Goal: Task Accomplishment & Management: Manage account settings

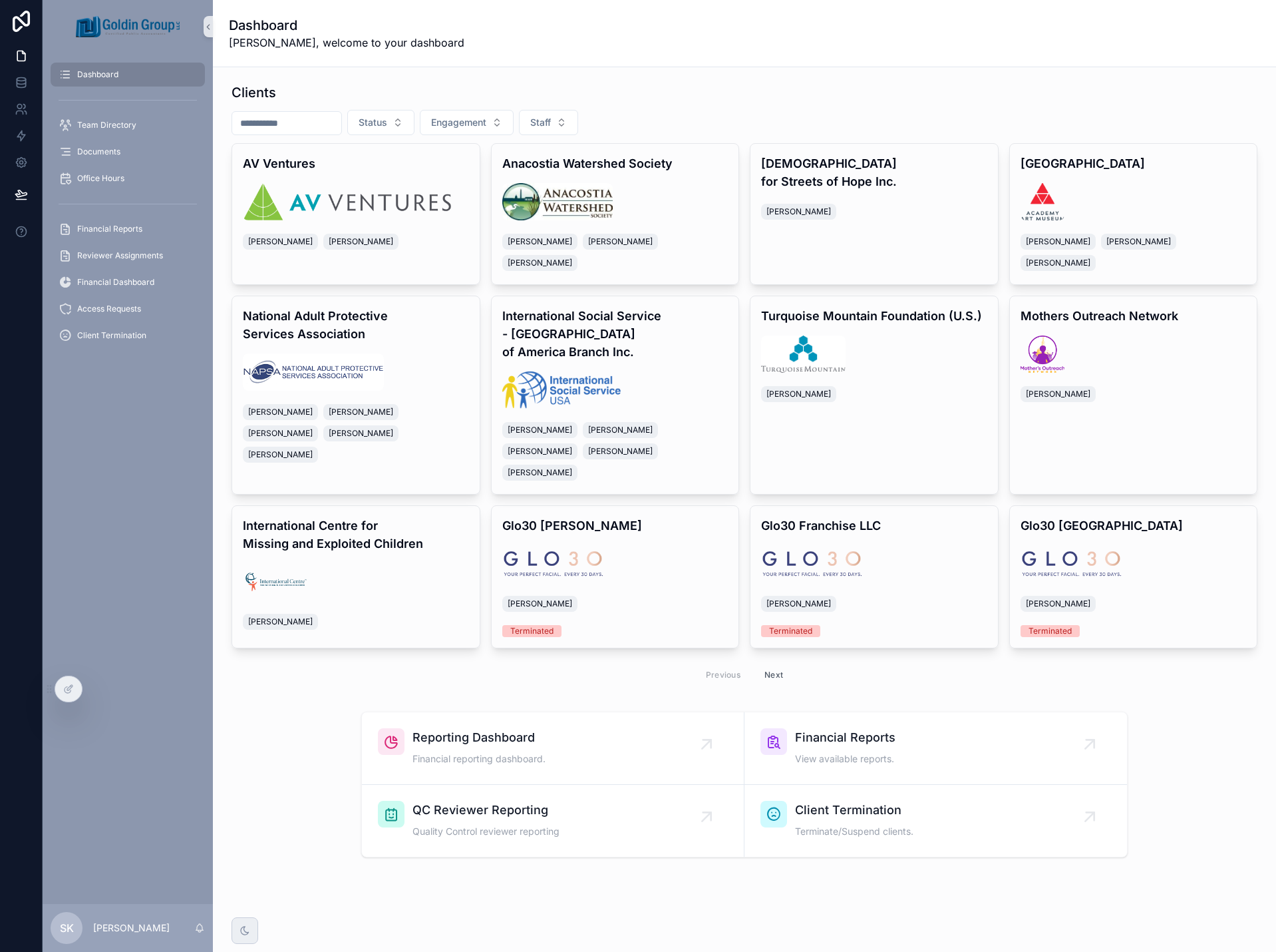
click at [295, 122] on input "scrollable content" at bounding box center [286, 123] width 109 height 18
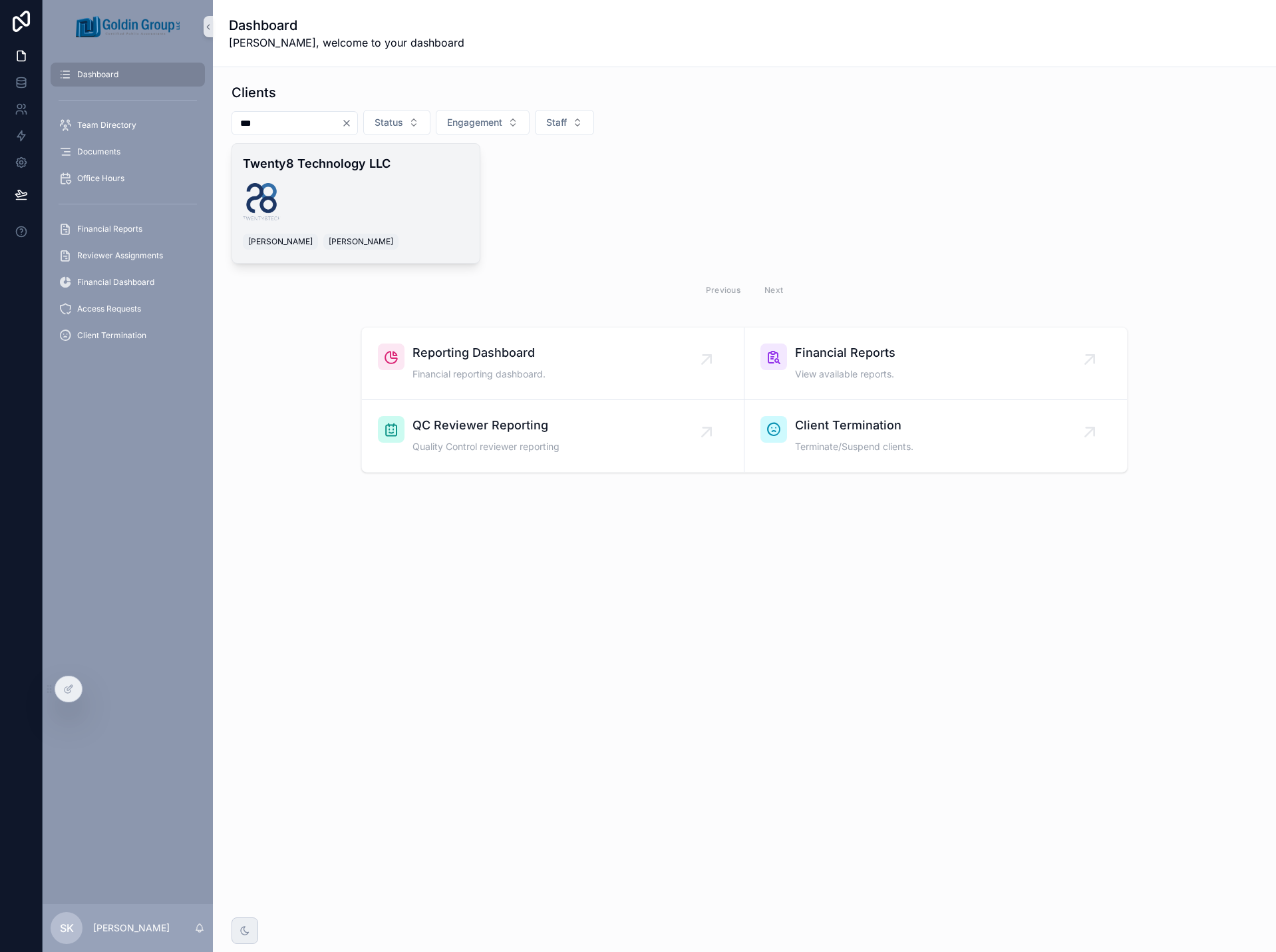
type input "***"
click at [427, 177] on div "Twenty8 Technology LLC [PERSON_NAME] [PERSON_NAME]" at bounding box center [356, 203] width 247 height 119
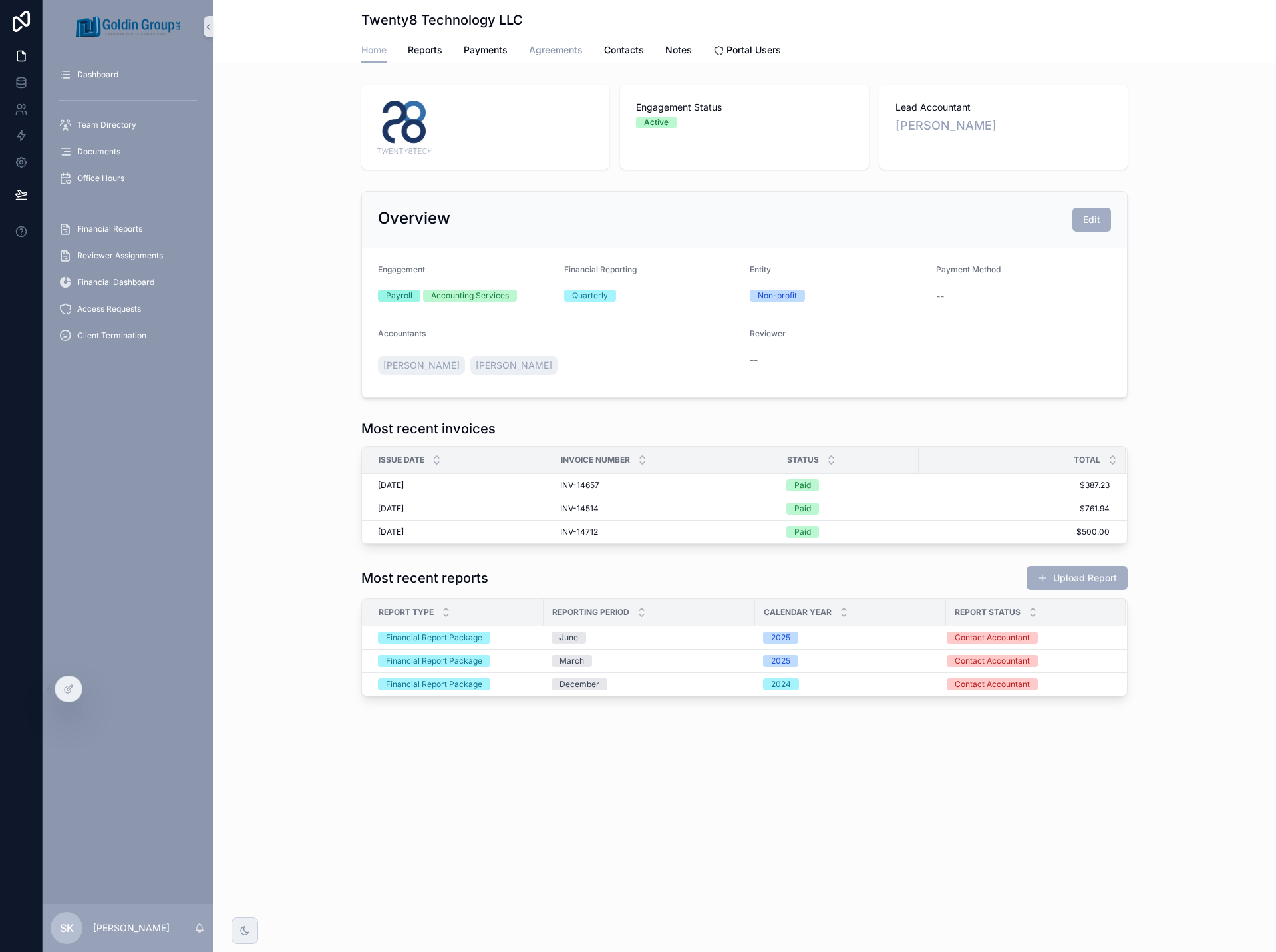
click at [563, 55] on span "Agreements" at bounding box center [555, 50] width 54 height 14
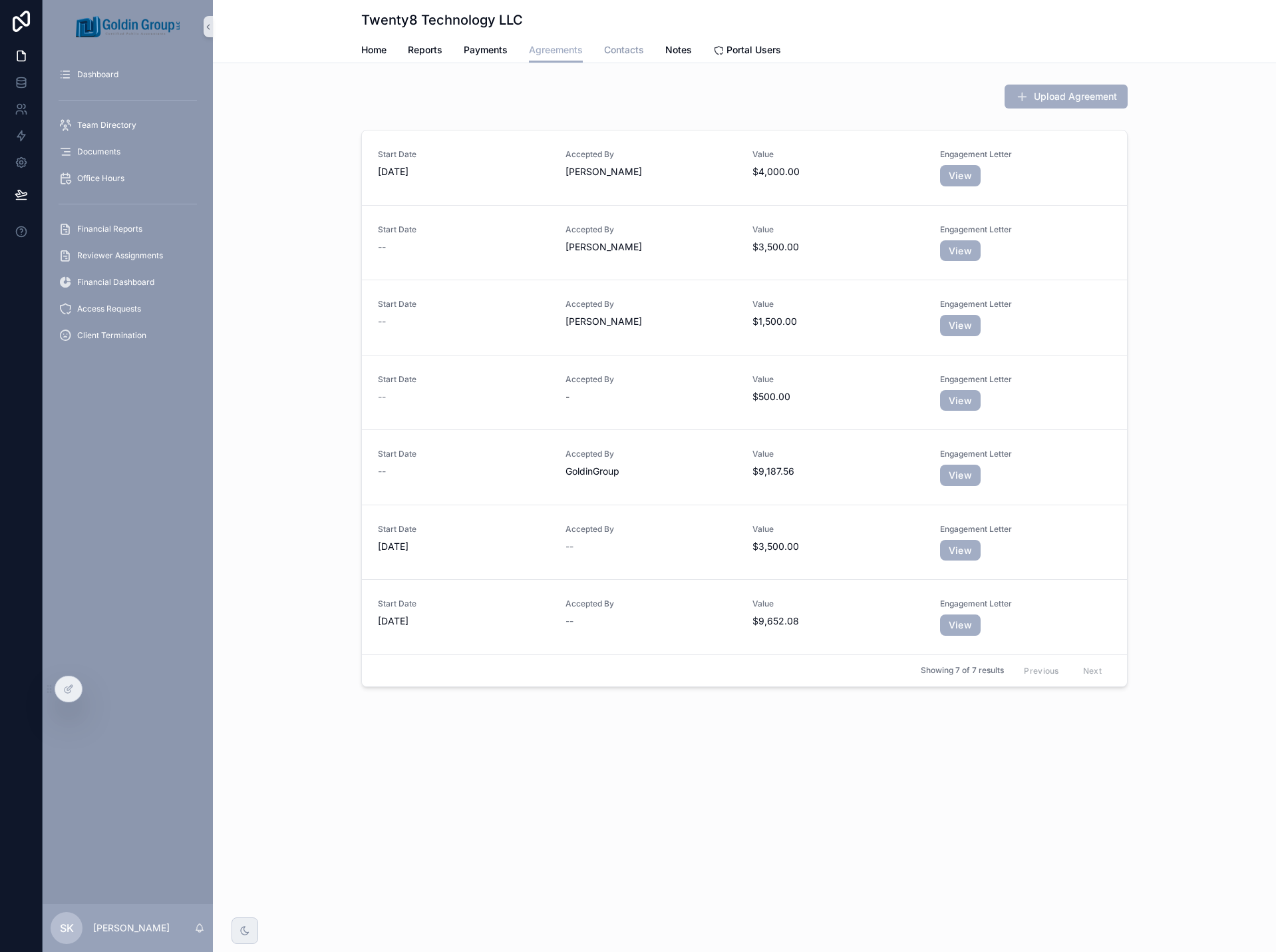
click at [632, 53] on span "Contacts" at bounding box center [624, 50] width 40 height 14
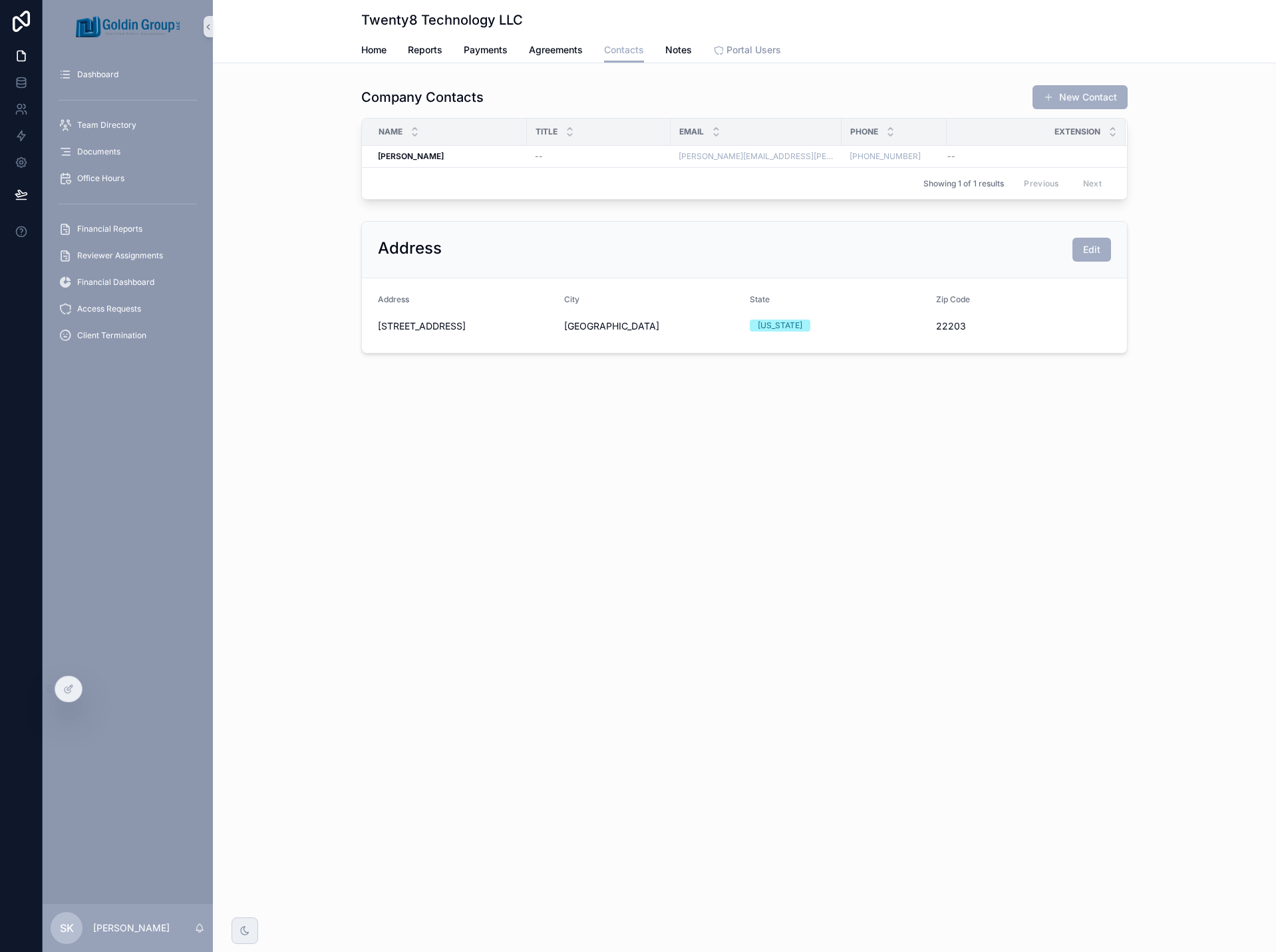
click at [762, 49] on span "Portal Users" at bounding box center [754, 50] width 55 height 14
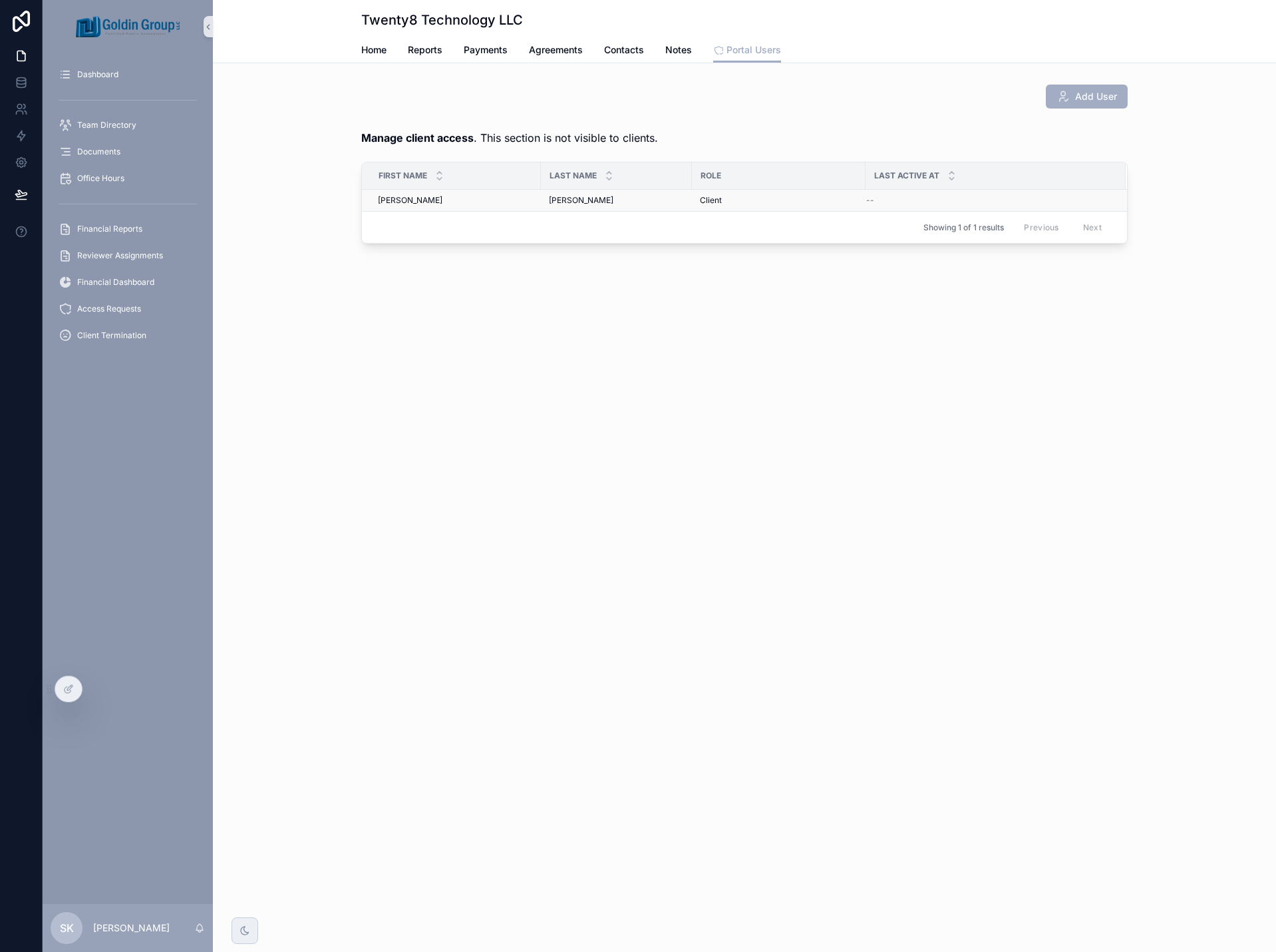
click at [814, 205] on td "Client" at bounding box center [778, 200] width 173 height 22
click at [875, 202] on div "--" at bounding box center [988, 200] width 243 height 10
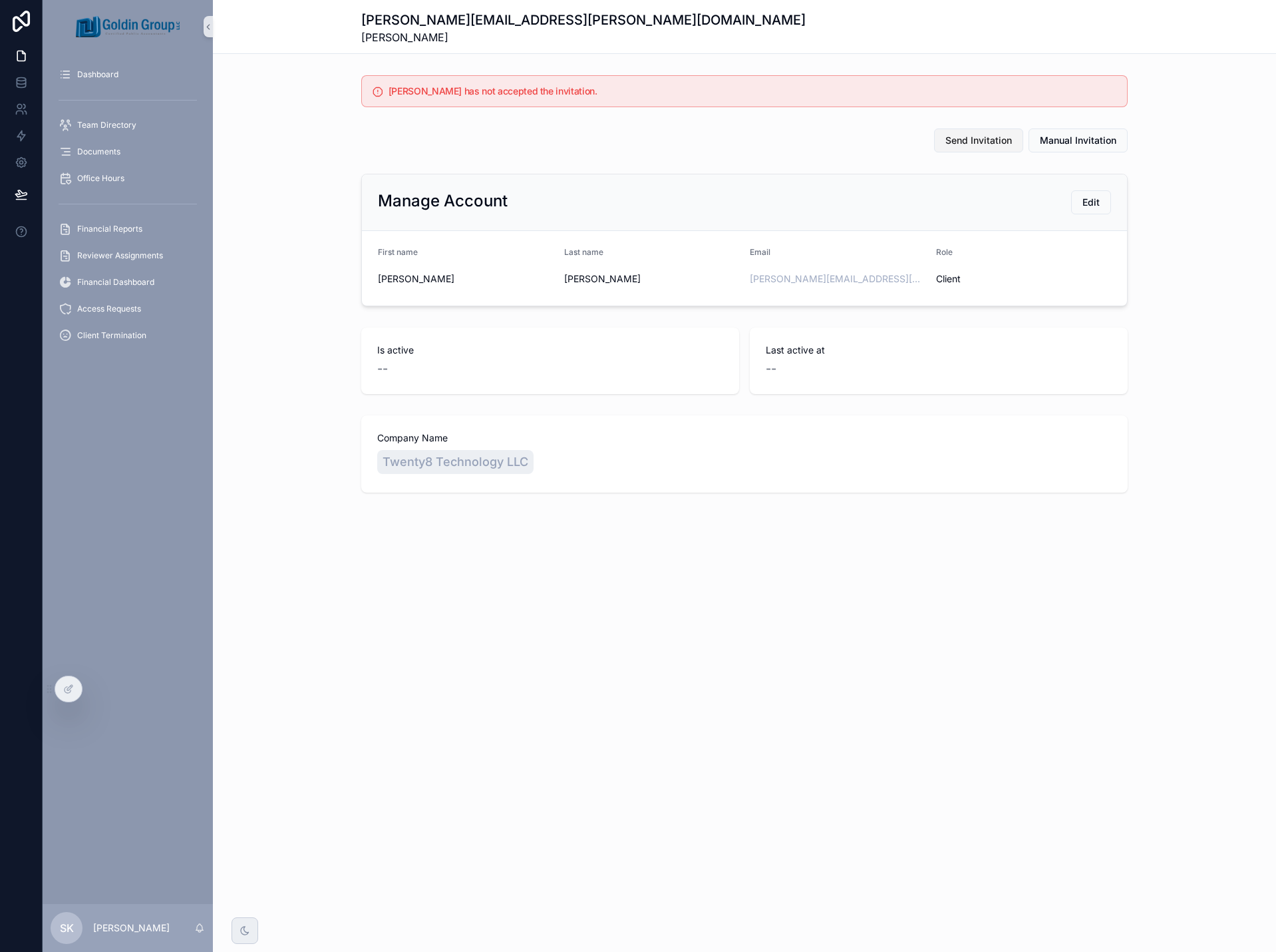
click at [968, 148] on button "Send Invitation" at bounding box center [978, 140] width 89 height 24
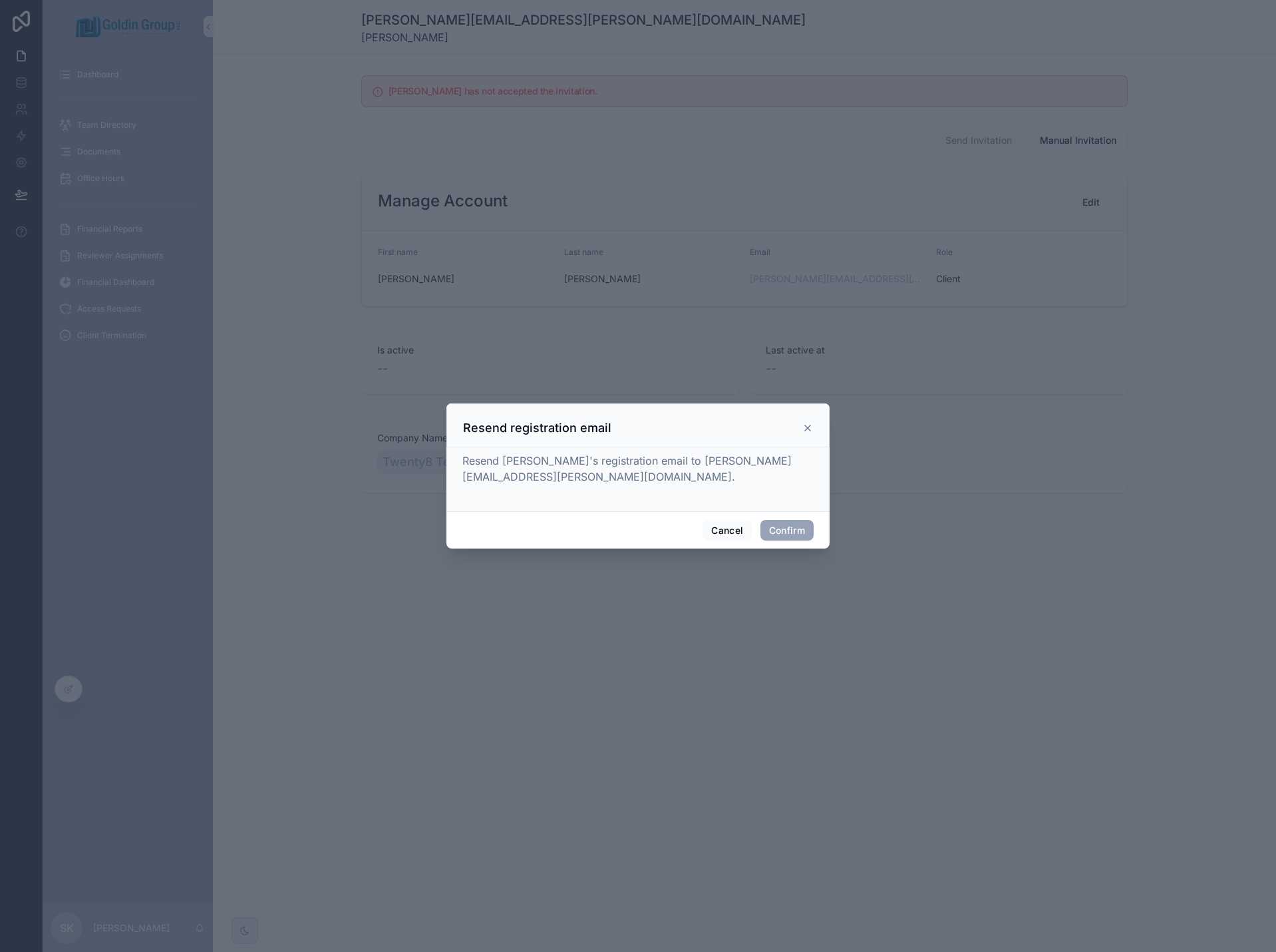
click at [789, 527] on button "Confirm" at bounding box center [787, 531] width 53 height 22
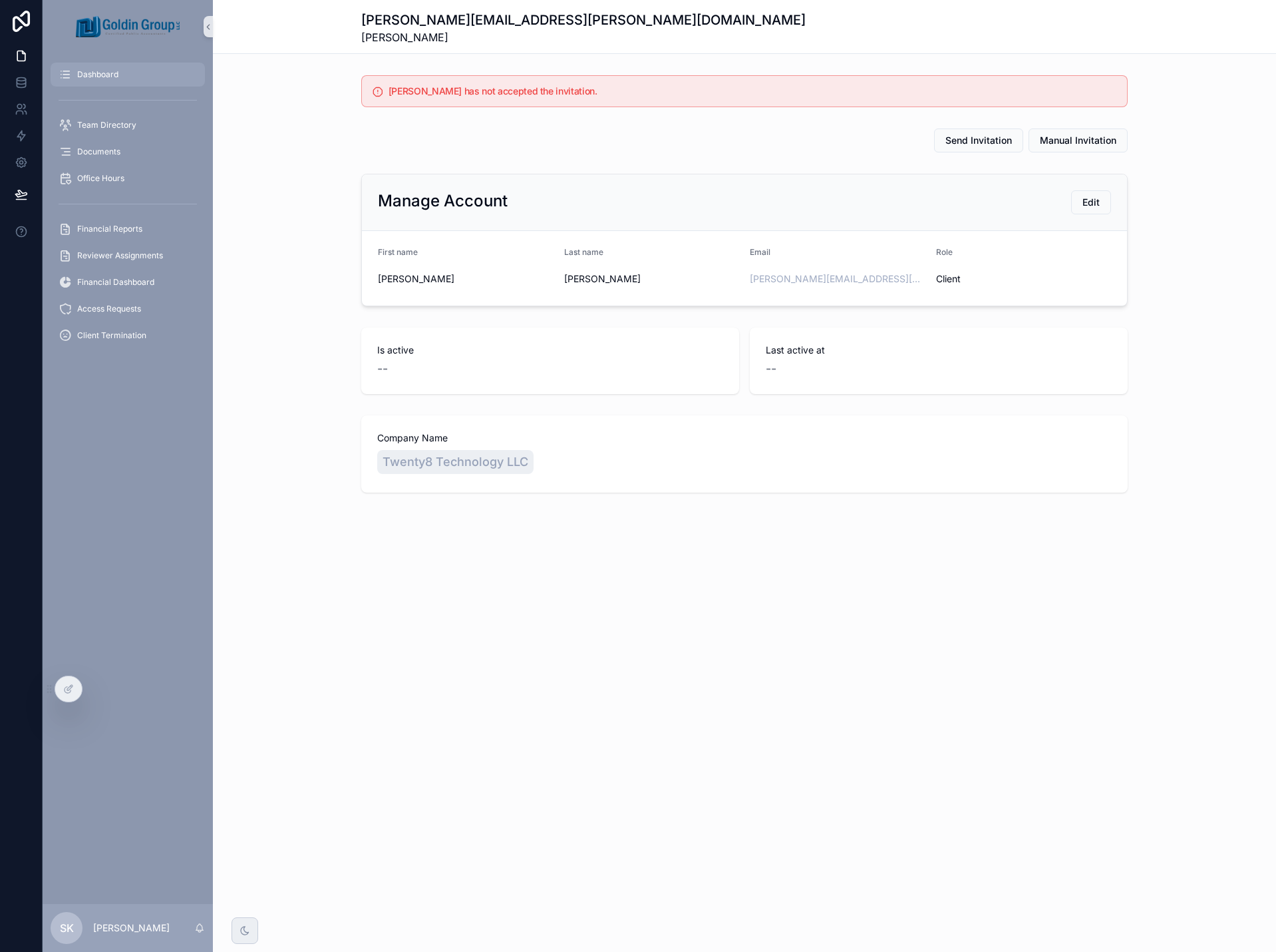
click at [142, 75] on div "Dashboard" at bounding box center [128, 75] width 138 height 22
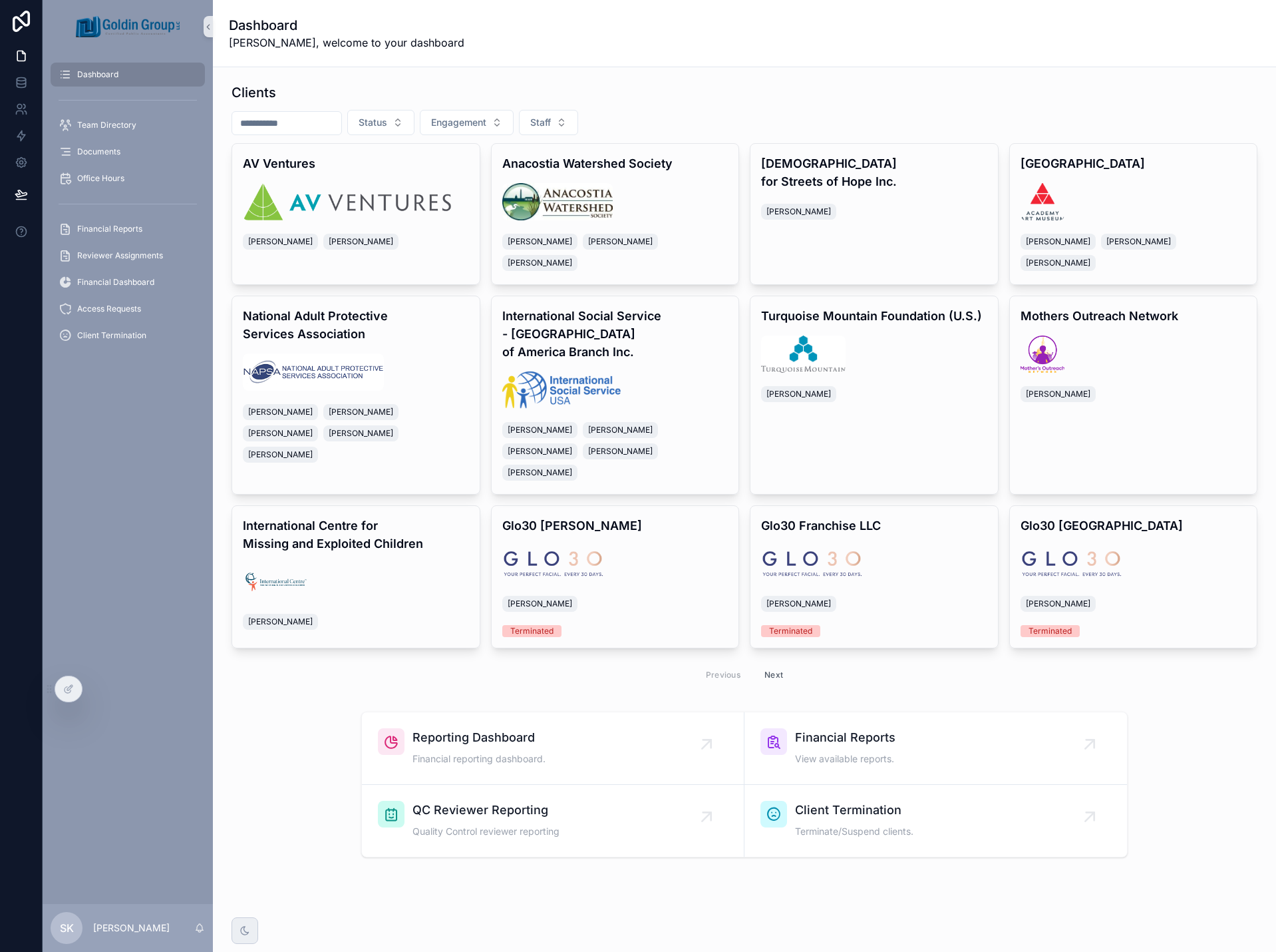
click at [317, 126] on input "scrollable content" at bounding box center [286, 123] width 109 height 18
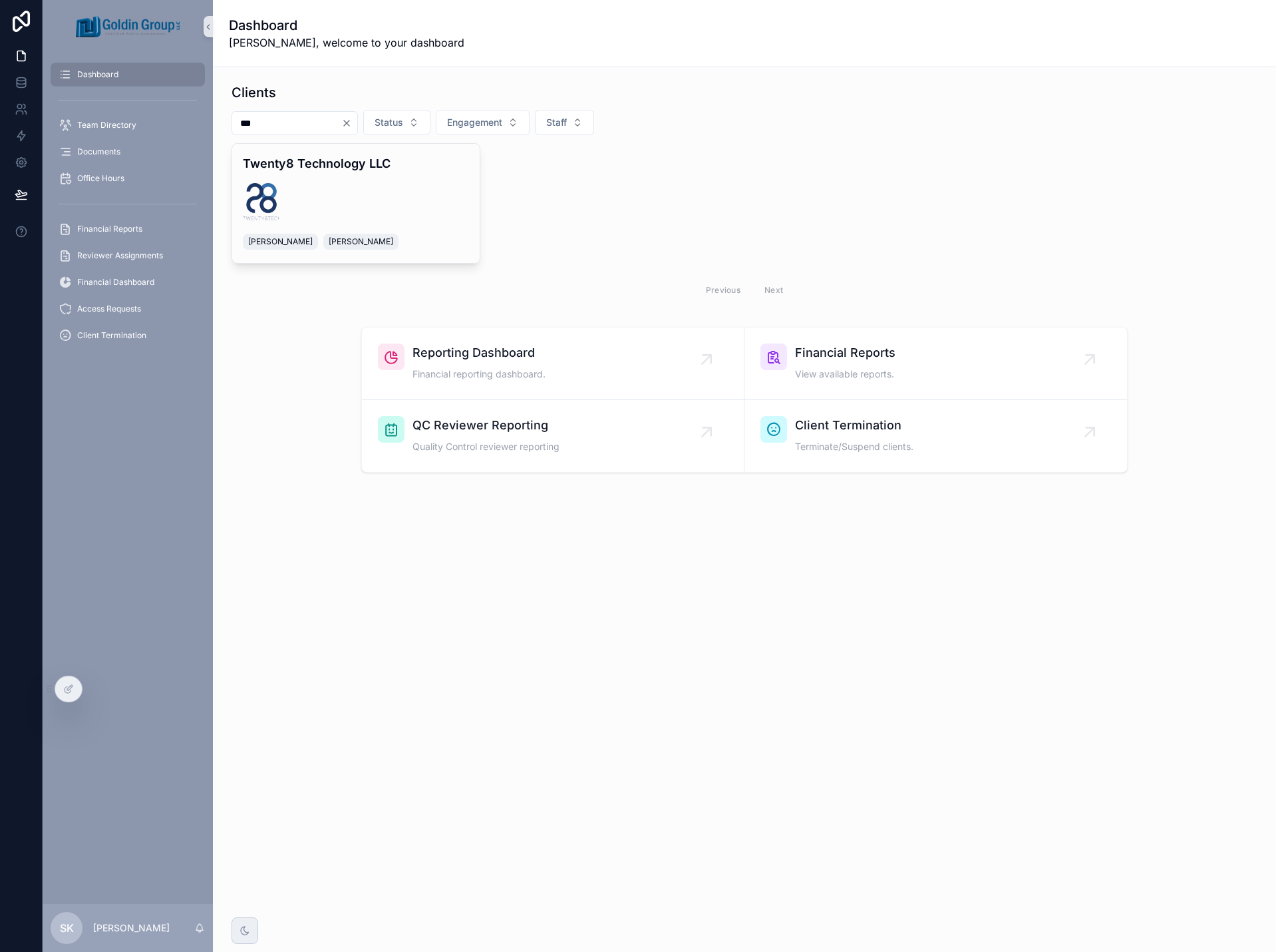
type input "***"
click at [349, 181] on div "Twenty8 Technology LLC [PERSON_NAME] [PERSON_NAME]" at bounding box center [356, 203] width 247 height 119
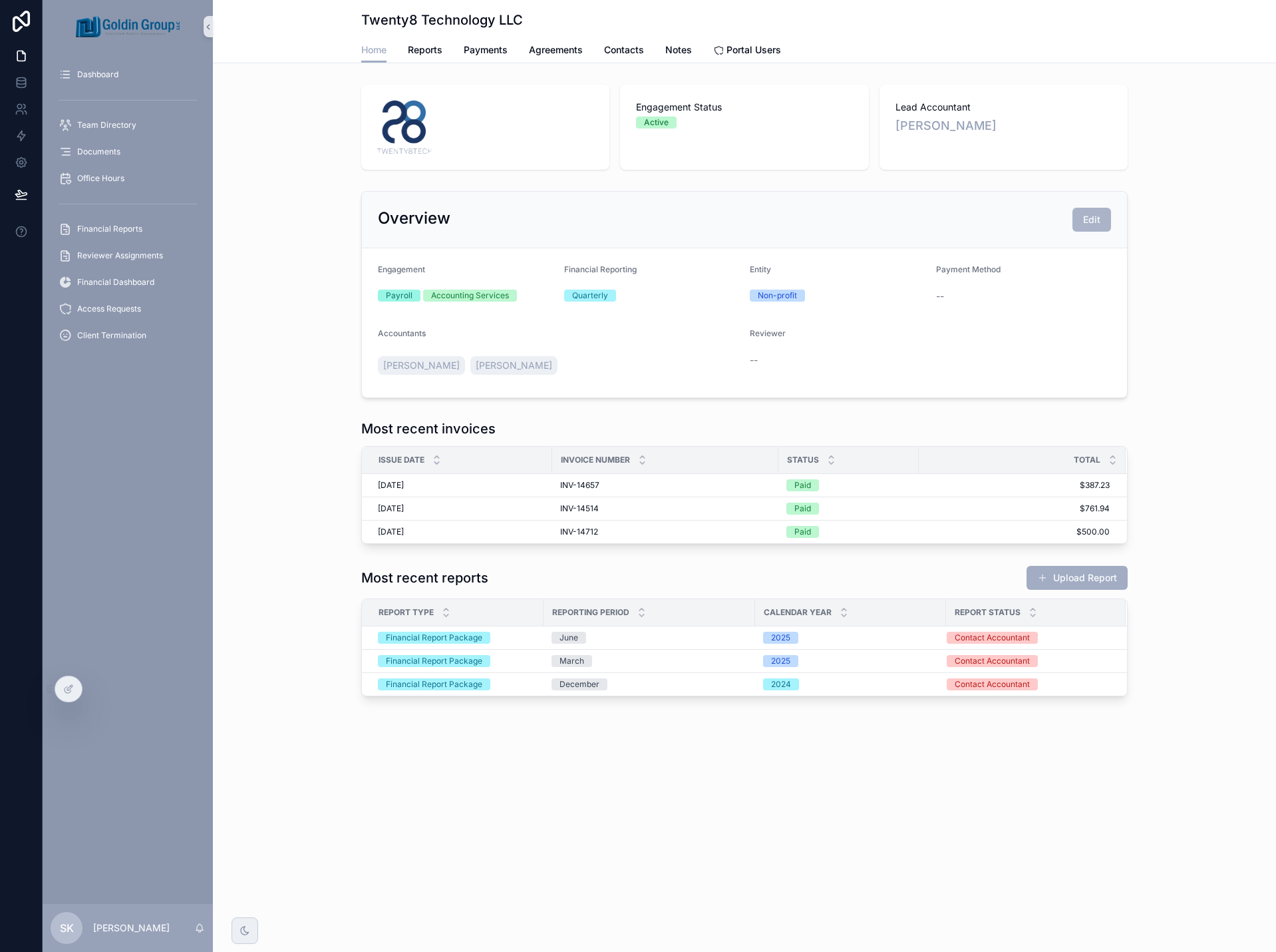
click at [1086, 224] on span "Edit" at bounding box center [1092, 219] width 18 height 14
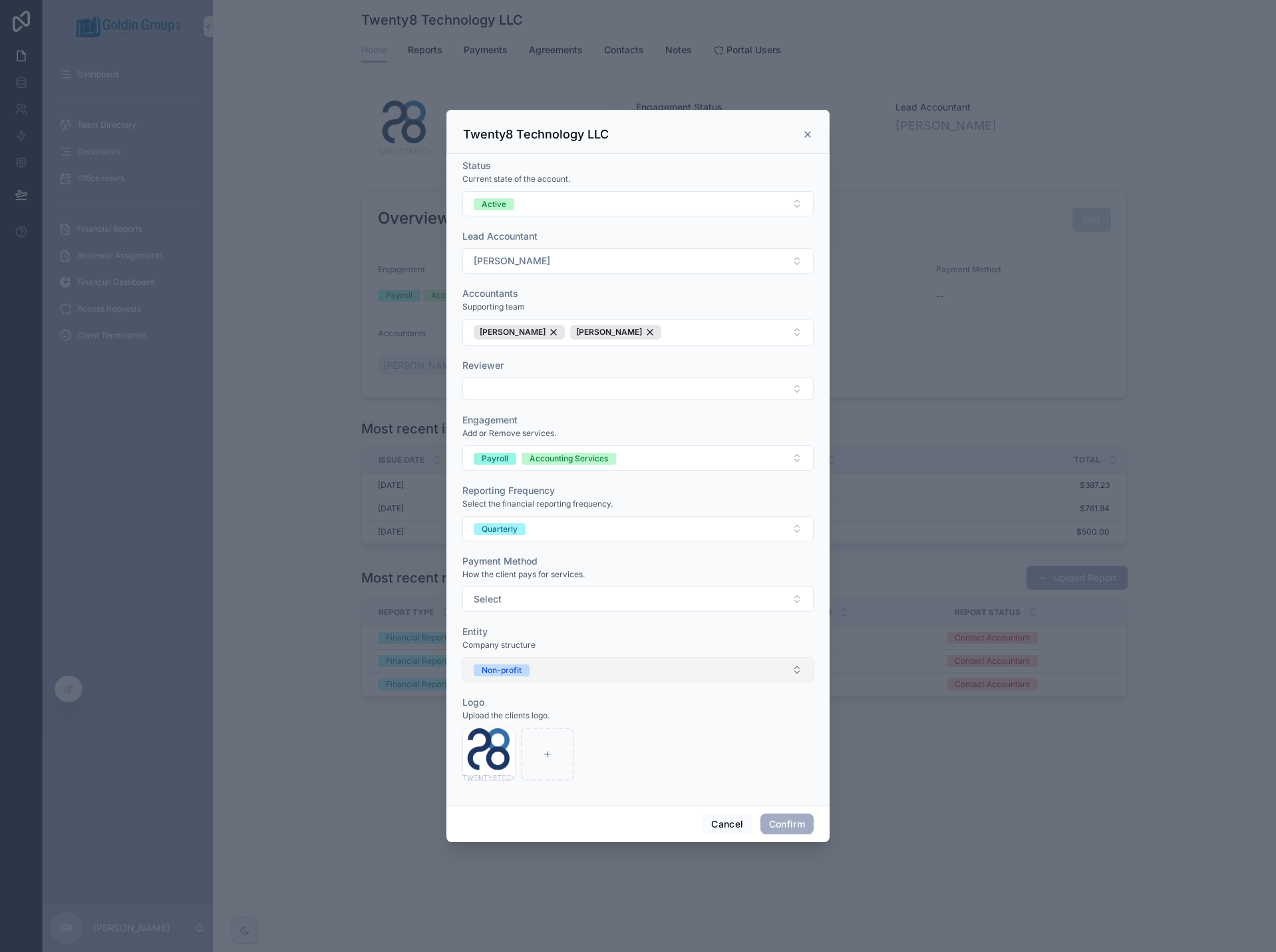
click at [639, 671] on button "Non-profit" at bounding box center [638, 669] width 352 height 26
click at [613, 762] on div "For-profit" at bounding box center [637, 763] width 344 height 20
click at [788, 820] on button "Confirm" at bounding box center [787, 824] width 53 height 22
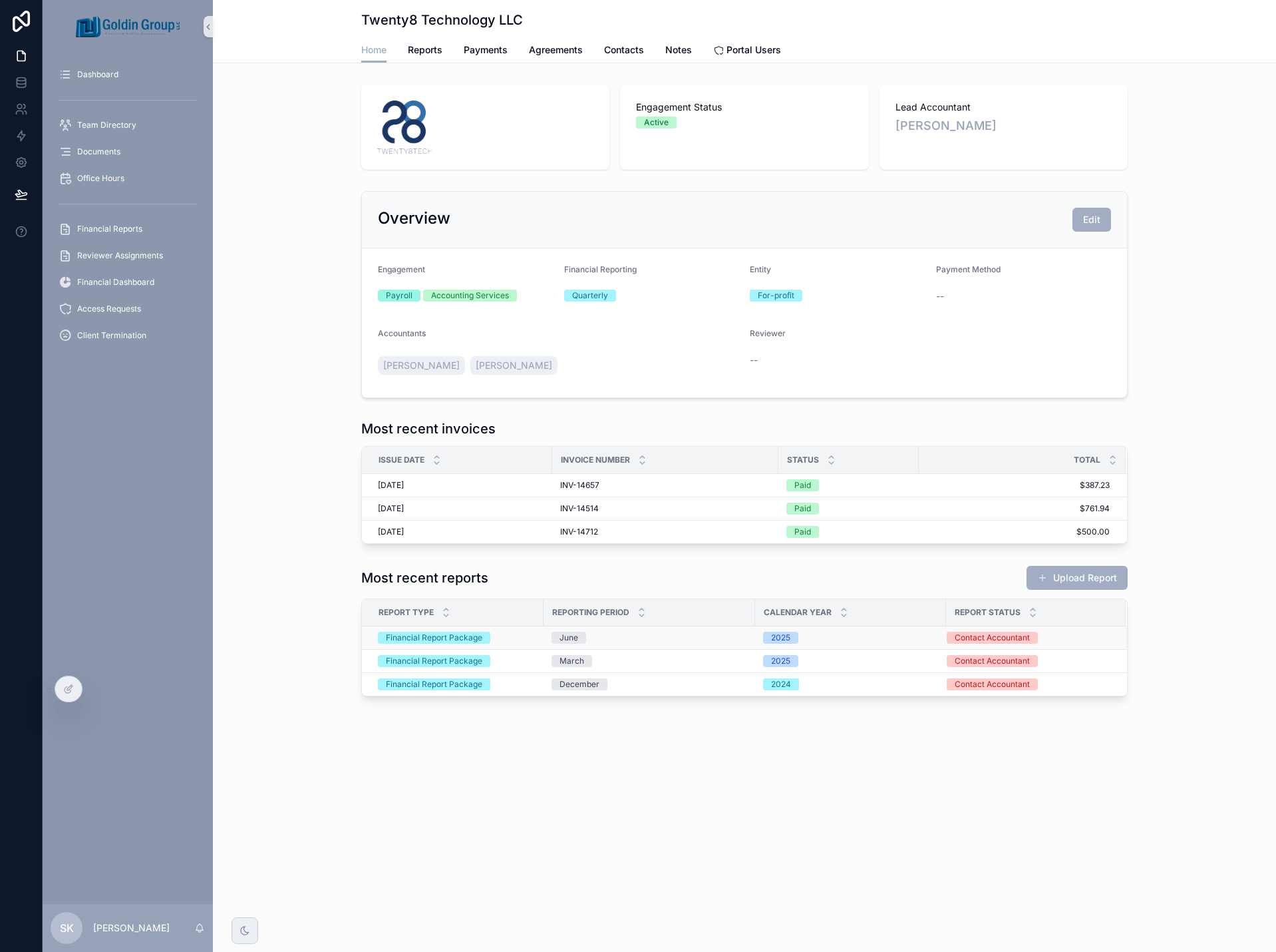
click at [680, 640] on div "June" at bounding box center [649, 637] width 196 height 12
click at [427, 51] on span "Reports" at bounding box center [425, 50] width 35 height 14
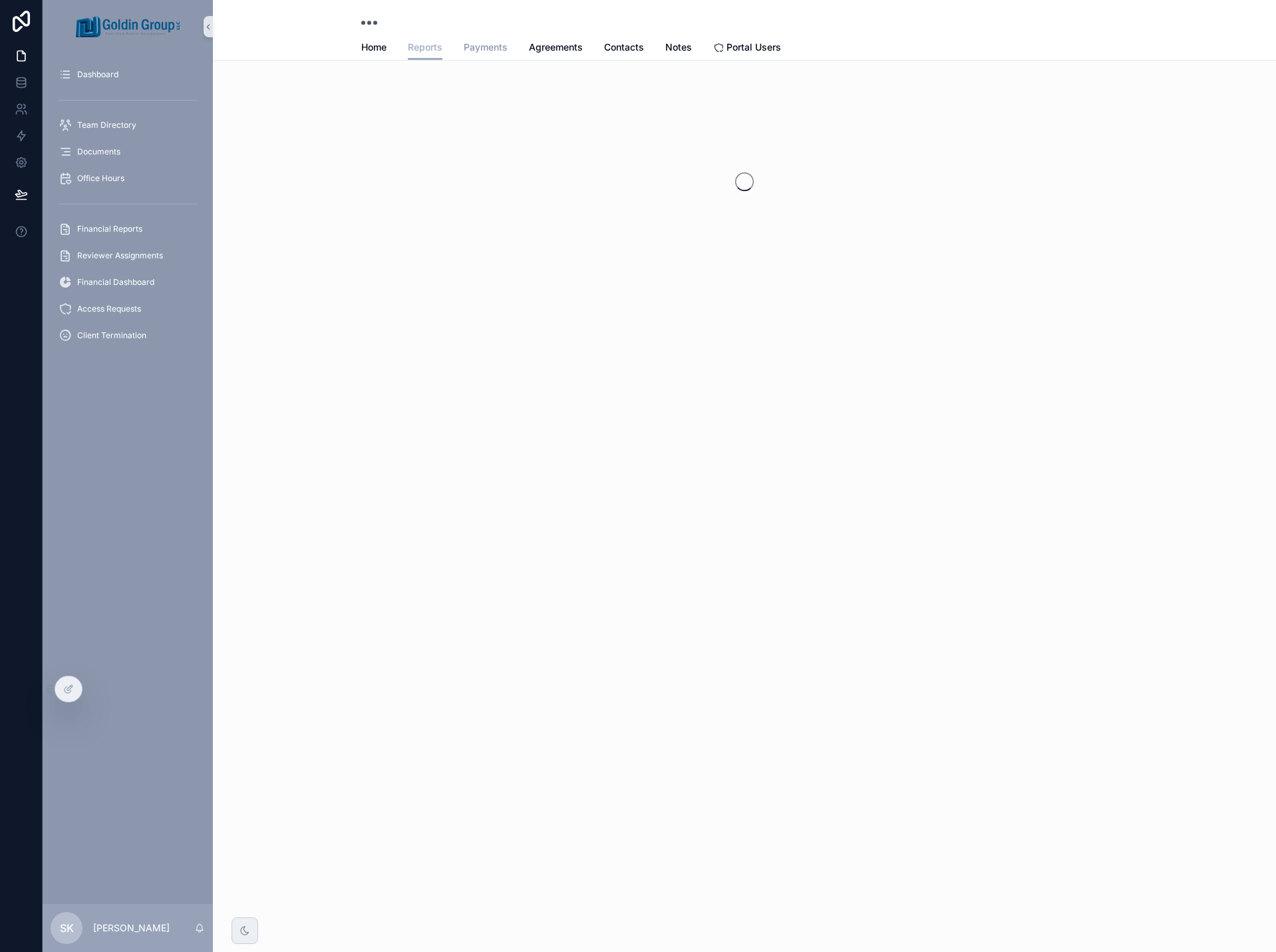
click at [486, 49] on span "Payments" at bounding box center [486, 47] width 44 height 14
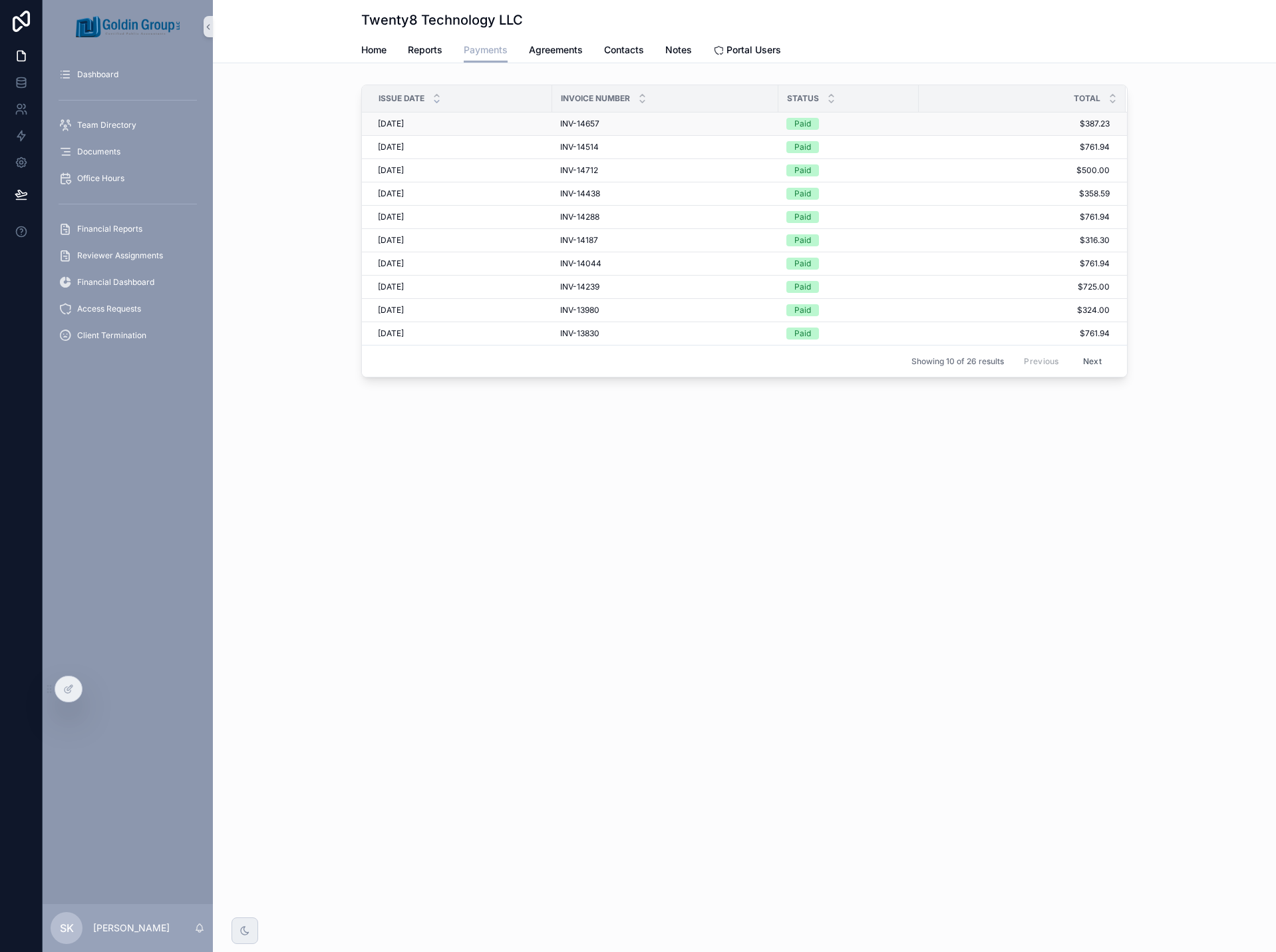
click at [494, 120] on div "[DATE] [DATE]" at bounding box center [461, 124] width 166 height 10
click at [534, 45] on span "Agreements" at bounding box center [555, 50] width 54 height 14
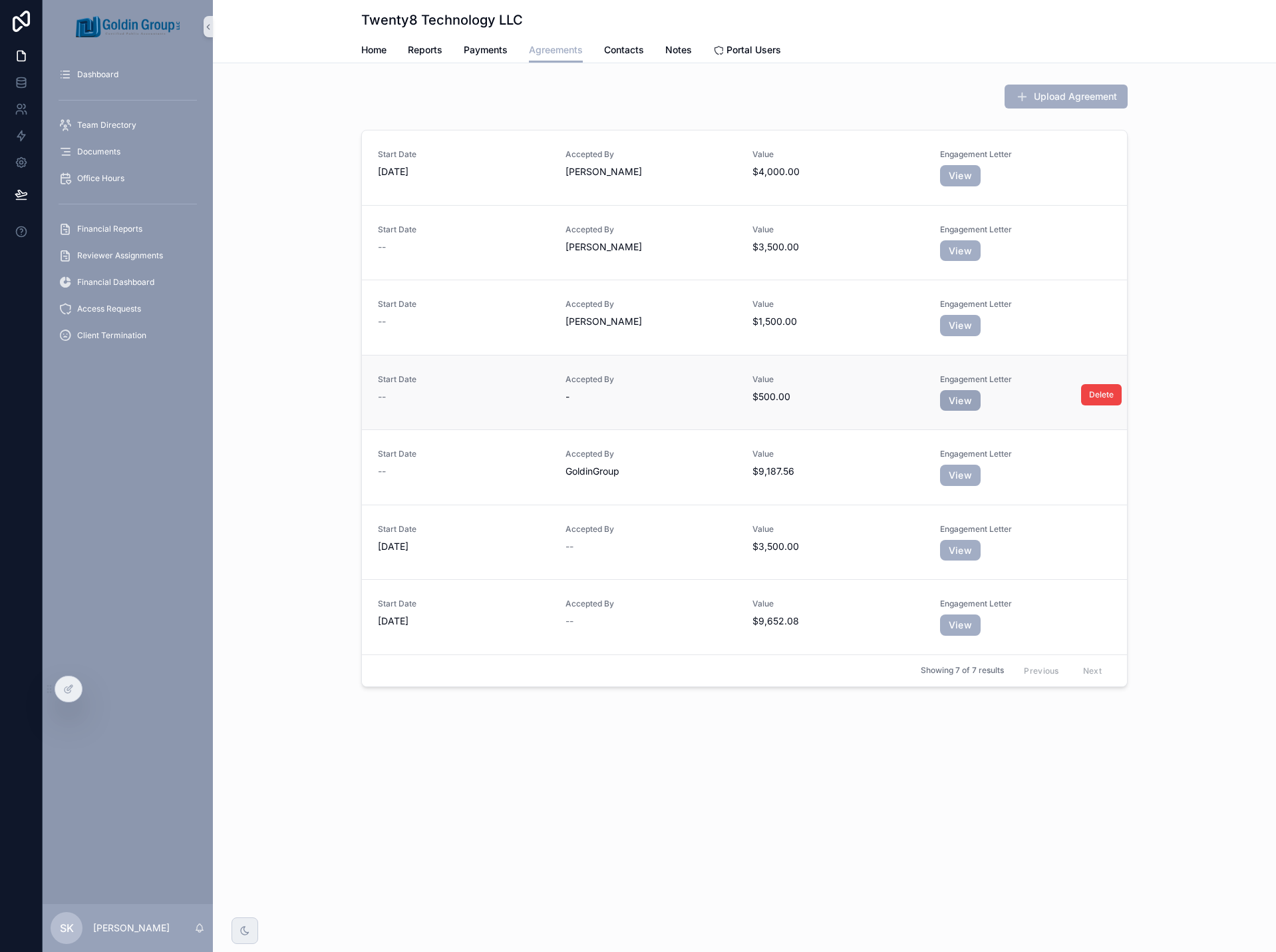
click at [976, 403] on link "View" at bounding box center [961, 401] width 41 height 22
